Goal: Entertainment & Leisure: Consume media (video, audio)

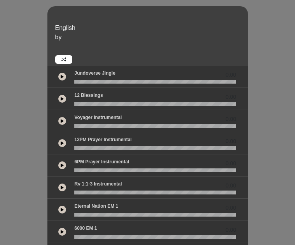
click at [58, 139] on button at bounding box center [62, 143] width 8 height 8
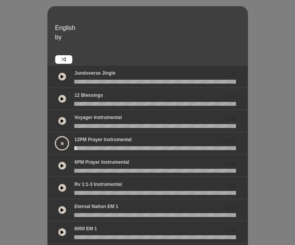
click at [61, 141] on icon at bounding box center [62, 143] width 2 height 4
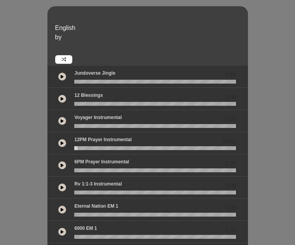
click at [74, 146] on wave at bounding box center [154, 148] width 161 height 4
drag, startPoint x: 49, startPoint y: 138, endPoint x: 43, endPoint y: 139, distance: 5.4
click at [69, 146] on div at bounding box center [154, 148] width 171 height 4
drag, startPoint x: 48, startPoint y: 139, endPoint x: 41, endPoint y: 139, distance: 7.0
click at [69, 146] on div at bounding box center [154, 148] width 171 height 4
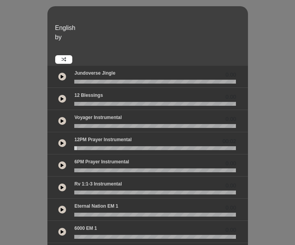
click at [99, 180] on div "Rv 1:1-3 Instrumental 0.00" at bounding box center [154, 185] width 171 height 10
click at [61, 185] on icon at bounding box center [62, 187] width 3 height 4
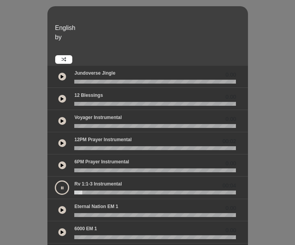
click at [61, 186] on icon at bounding box center [62, 188] width 2 height 4
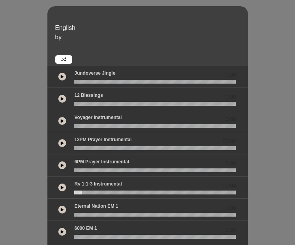
click at [61, 163] on icon at bounding box center [62, 165] width 3 height 4
click at [0, 0] on icon at bounding box center [0, 0] width 0 height 0
click at [61, 163] on icon at bounding box center [62, 165] width 3 height 4
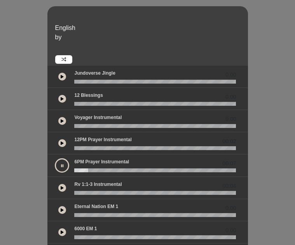
click at [61, 163] on icon at bounding box center [62, 165] width 2 height 4
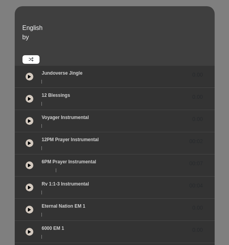
click at [28, 75] on icon at bounding box center [29, 77] width 3 height 4
click at [0, 0] on icon at bounding box center [0, 0] width 0 height 0
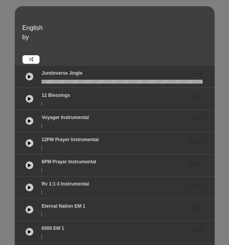
click at [28, 75] on icon at bounding box center [29, 77] width 3 height 4
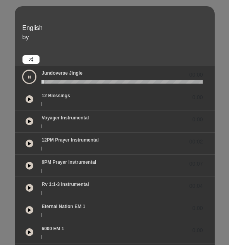
click at [28, 75] on icon at bounding box center [29, 77] width 2 height 4
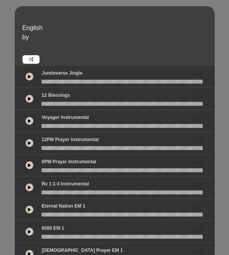
click at [29, 142] on icon at bounding box center [29, 143] width 3 height 4
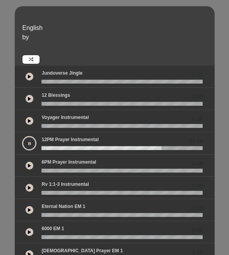
click at [28, 144] on button at bounding box center [29, 143] width 14 height 14
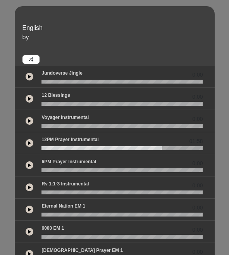
click at [28, 144] on icon at bounding box center [29, 143] width 3 height 4
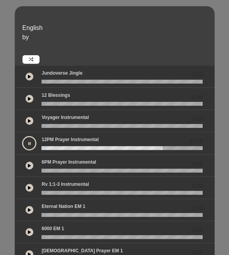
click at [28, 144] on button at bounding box center [29, 143] width 14 height 14
